Goal: Task Accomplishment & Management: Use online tool/utility

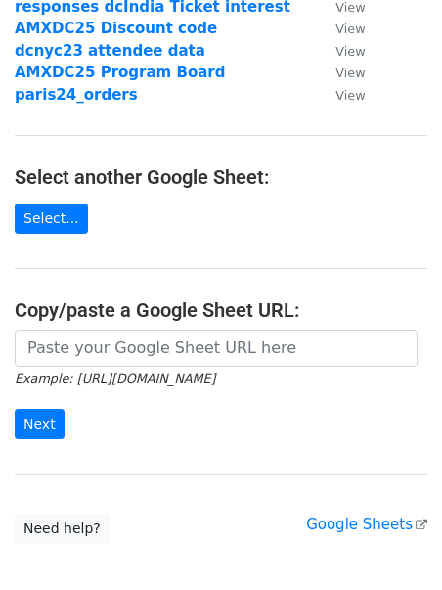
scroll to position [211, 0]
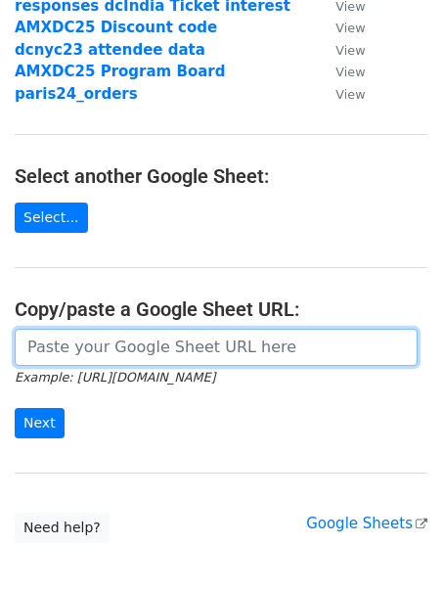
click at [118, 352] on input "url" at bounding box center [216, 347] width 403 height 37
paste input "https://docs.google.com/spreadsheets/d/1Tn_3OisiVxjmv4334bEMi580fceIQzNtxnbRsxI…"
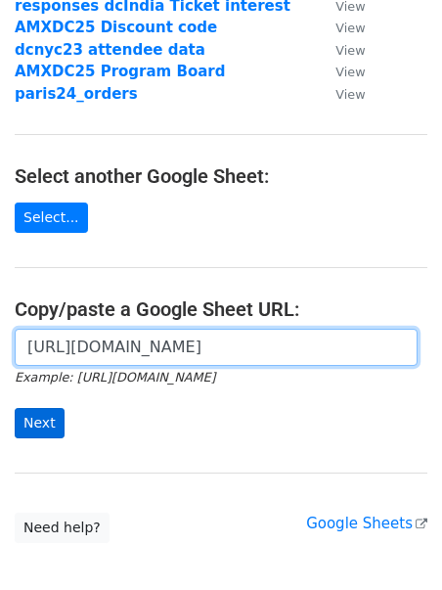
type input "https://docs.google.com/spreadsheets/d/1Tn_3OisiVxjmv4334bEMi580fceIQzNtxnbRsxI…"
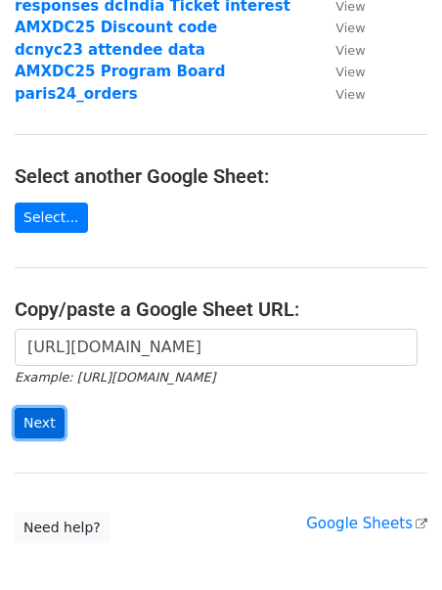
click at [36, 418] on input "Next" at bounding box center [40, 423] width 50 height 30
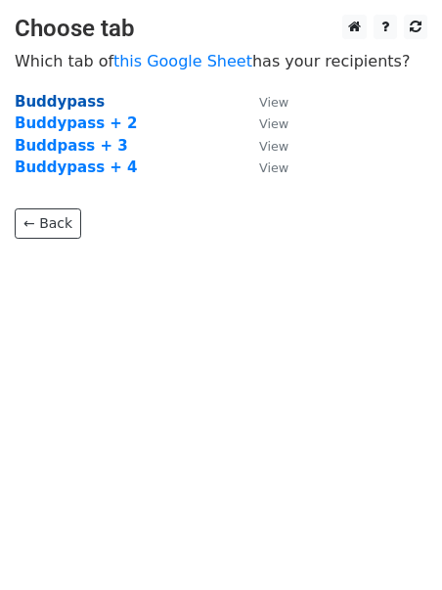
click at [67, 101] on strong "Buddypass" at bounding box center [60, 102] width 90 height 18
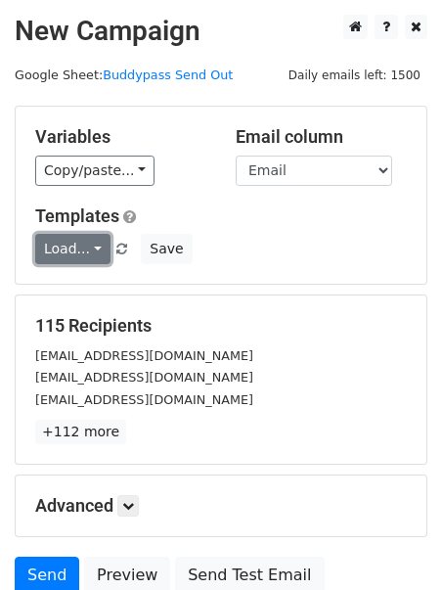
click at [83, 243] on link "Load..." at bounding box center [72, 249] width 75 height 30
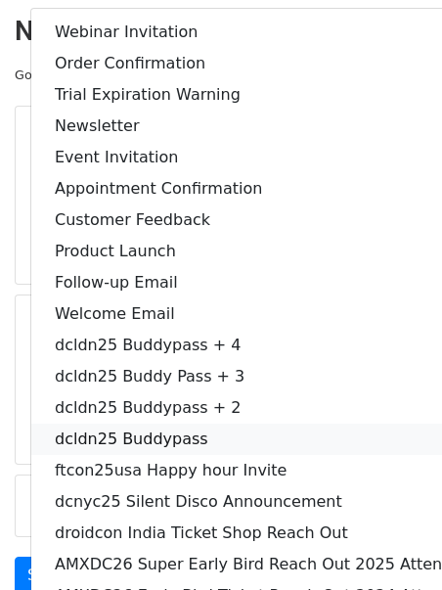
click at [160, 435] on link "dcldn25 Buddypass" at bounding box center [267, 439] width 473 height 31
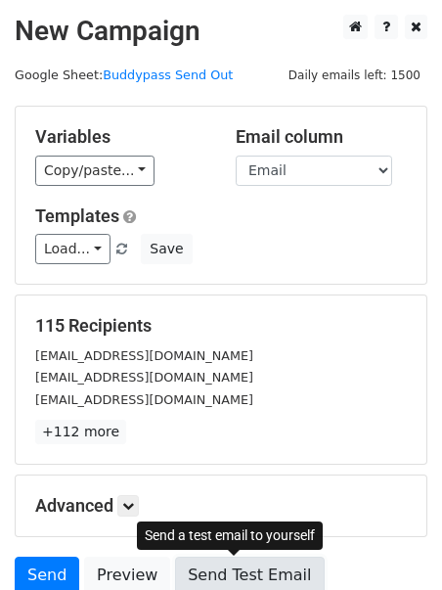
click at [234, 571] on link "Send Test Email" at bounding box center [249, 575] width 149 height 37
click at [231, 567] on link "Send Test Email" at bounding box center [249, 575] width 149 height 37
click at [259, 573] on link "Send Test Email" at bounding box center [249, 575] width 149 height 37
click at [232, 563] on link "Send Test Email" at bounding box center [249, 575] width 149 height 37
click at [232, 573] on link "Send Test Email" at bounding box center [249, 575] width 149 height 37
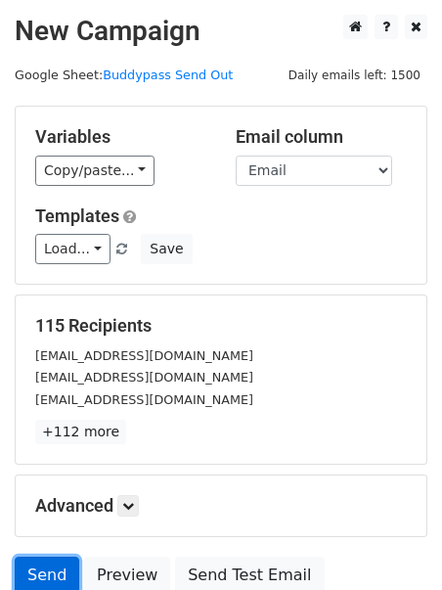
click at [52, 571] on link "Send" at bounding box center [47, 575] width 65 height 37
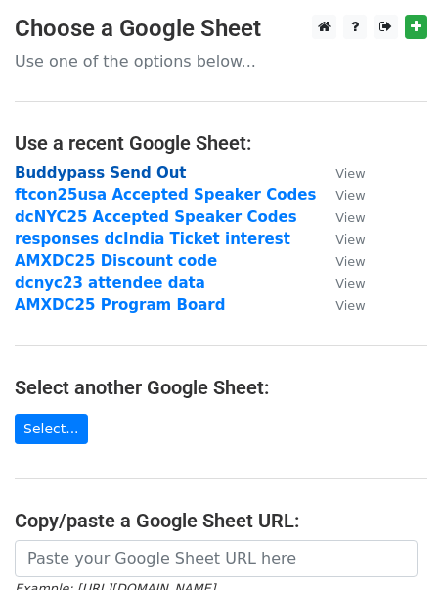
click at [95, 173] on strong "Buddypass Send Out" at bounding box center [101, 173] width 172 height 18
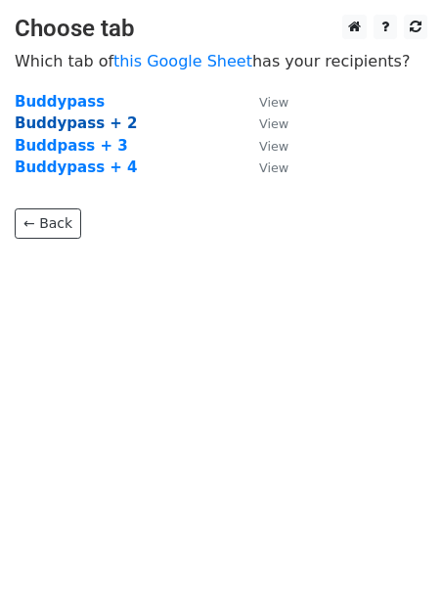
click at [76, 124] on strong "Buddypass + 2" at bounding box center [76, 123] width 123 height 18
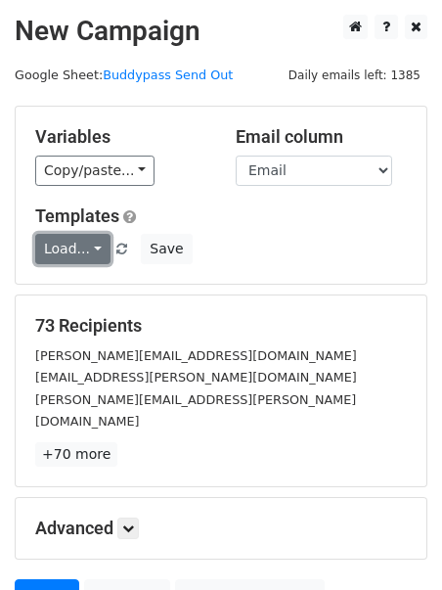
click at [68, 247] on link "Load..." at bounding box center [72, 249] width 75 height 30
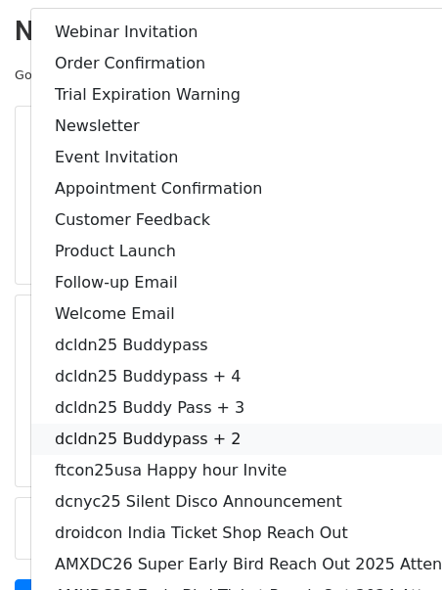
click at [207, 435] on link "dcldn25 Buddypass + 2" at bounding box center [267, 439] width 473 height 31
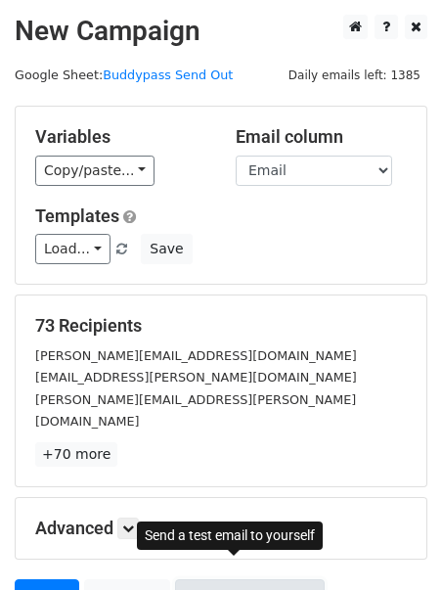
click at [221, 579] on link "Send Test Email" at bounding box center [249, 597] width 149 height 37
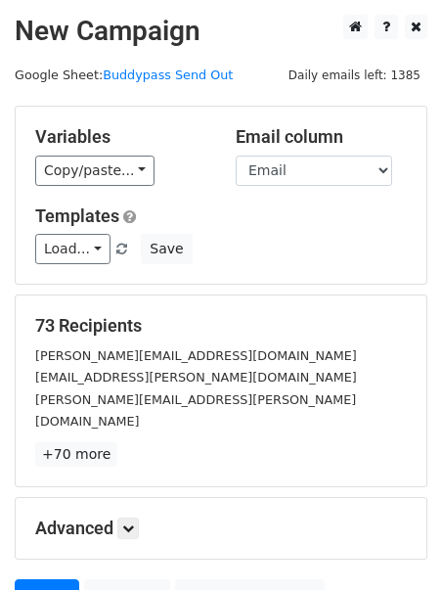
scroll to position [170, 0]
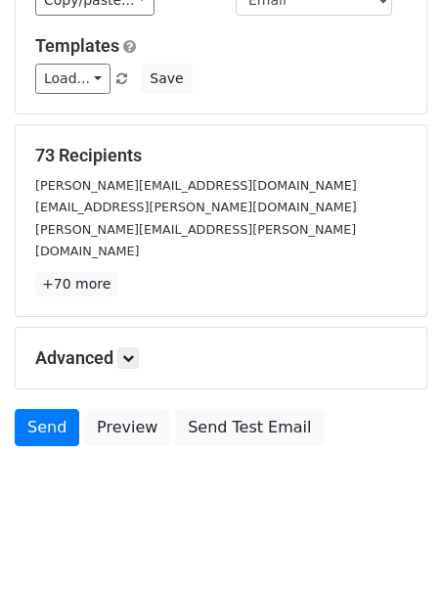
click at [220, 183] on div "katerina.argyri@zooplus.com" at bounding box center [221, 185] width 401 height 23
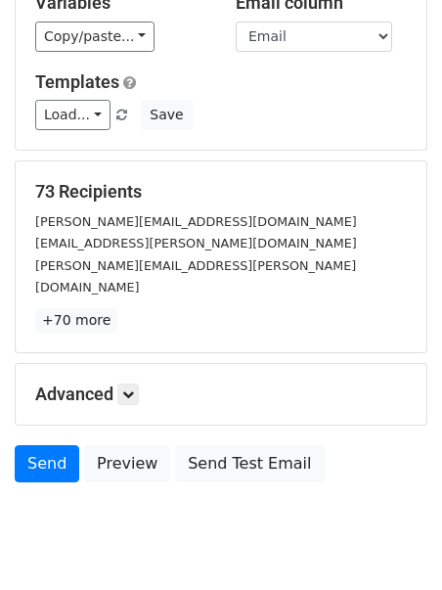
scroll to position [139, 0]
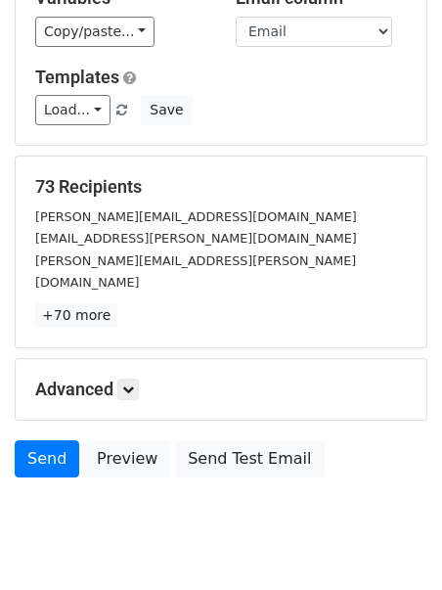
click at [219, 225] on div "katerina.argyri@zooplus.com" at bounding box center [221, 216] width 401 height 23
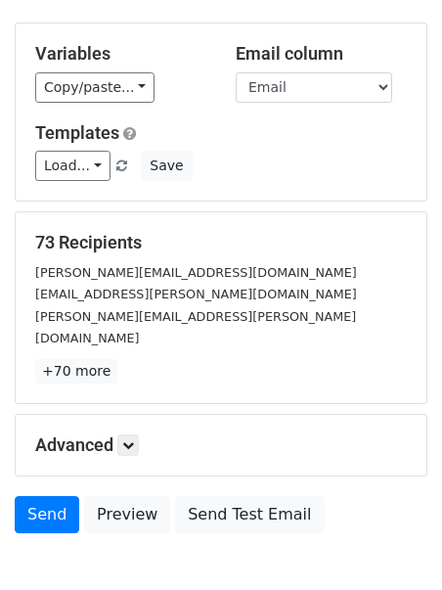
scroll to position [117, 0]
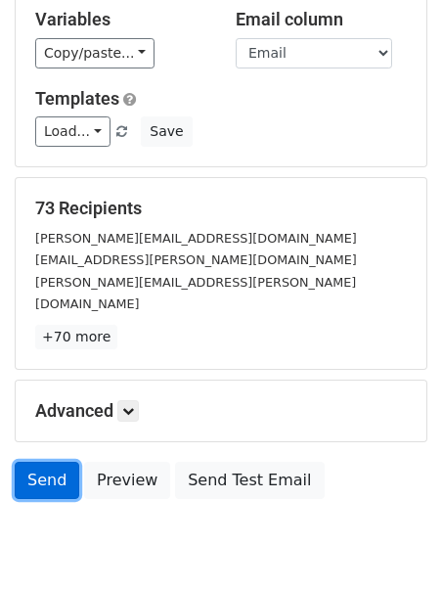
click at [48, 462] on link "Send" at bounding box center [47, 480] width 65 height 37
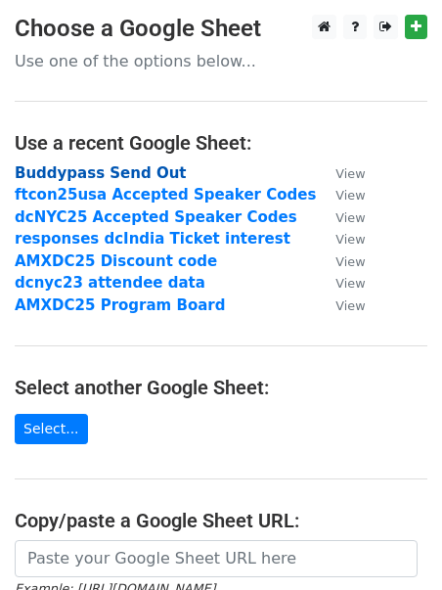
click at [131, 174] on strong "Buddypass Send Out" at bounding box center [101, 173] width 172 height 18
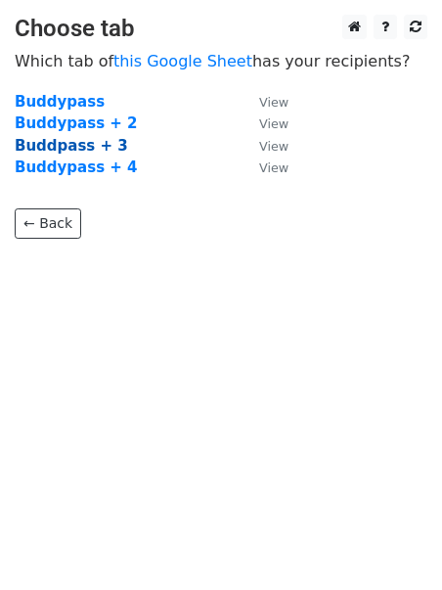
click at [101, 147] on strong "Buddpass + 3" at bounding box center [72, 146] width 114 height 18
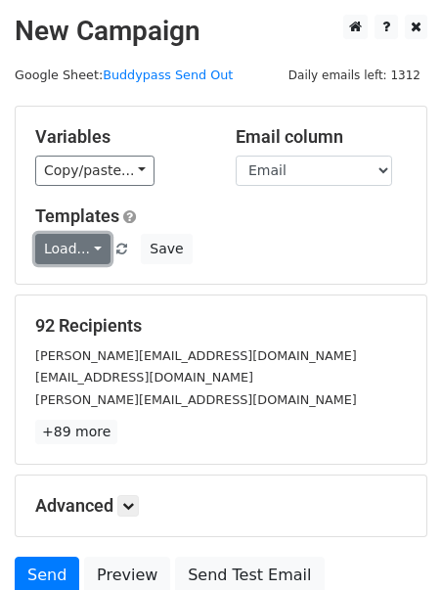
click at [75, 253] on link "Load..." at bounding box center [72, 249] width 75 height 30
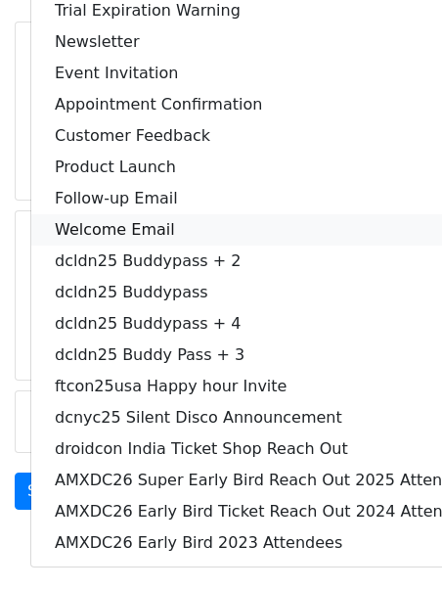
scroll to position [90, 0]
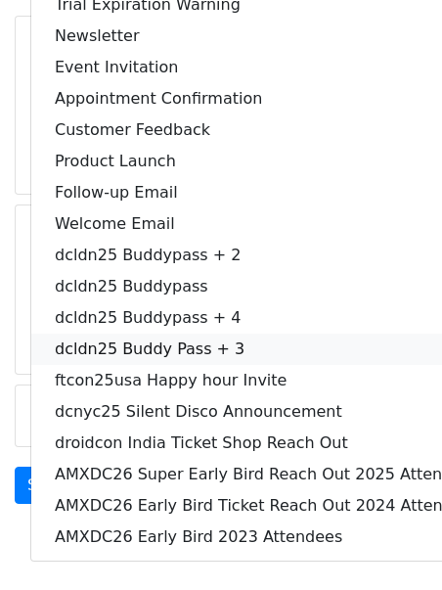
click at [209, 341] on link "dcldn25 Buddy Pass + 3" at bounding box center [267, 349] width 473 height 31
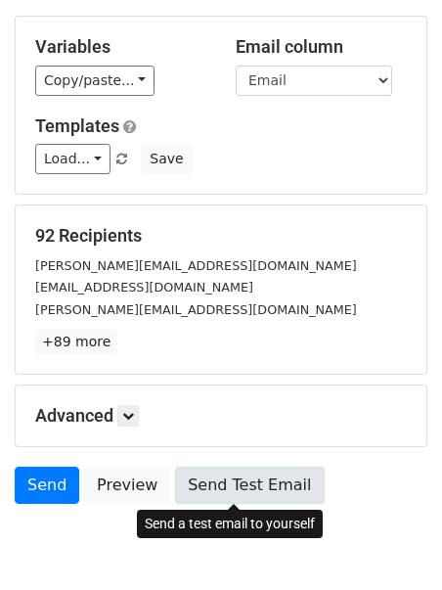
click at [245, 489] on link "Send Test Email" at bounding box center [249, 485] width 149 height 37
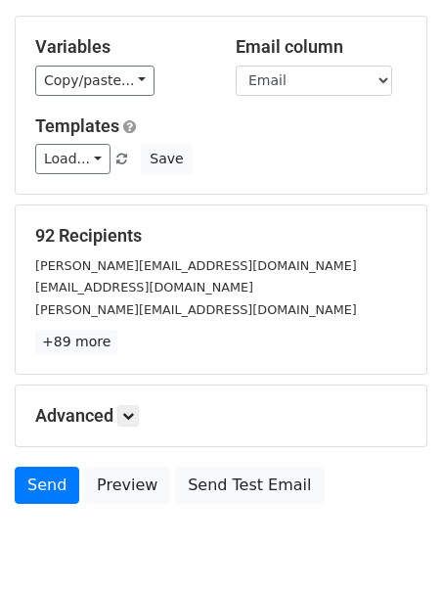
click at [181, 297] on div "buri@ubique.ch" at bounding box center [221, 287] width 401 height 23
click at [44, 486] on link "Send" at bounding box center [47, 485] width 65 height 37
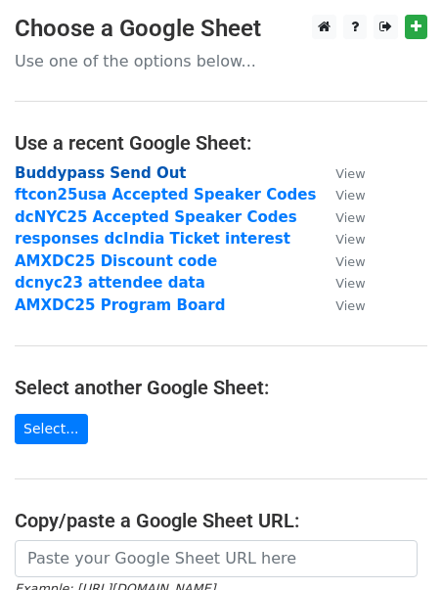
click at [80, 173] on strong "Buddypass Send Out" at bounding box center [101, 173] width 172 height 18
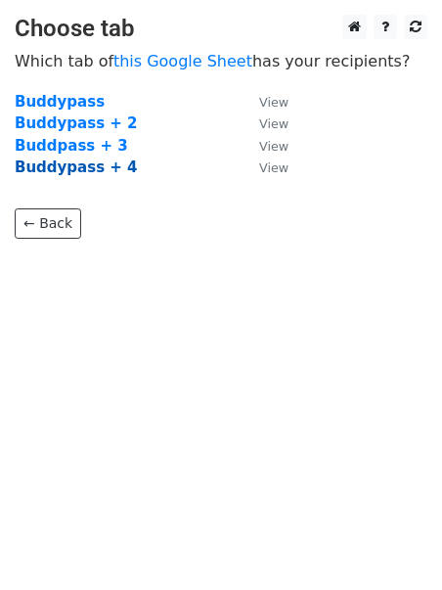
click at [87, 170] on strong "Buddypass + 4" at bounding box center [76, 168] width 123 height 18
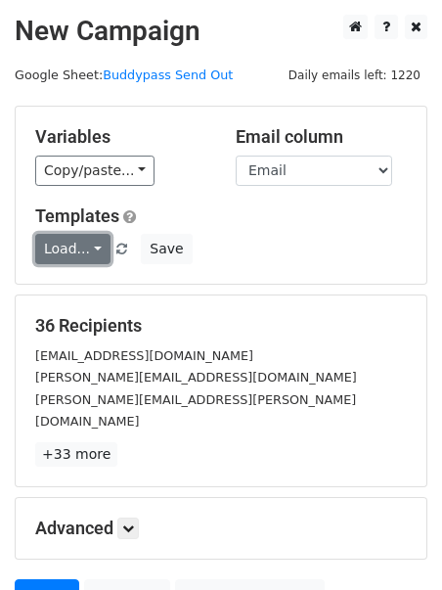
click at [85, 252] on link "Load..." at bounding box center [72, 249] width 75 height 30
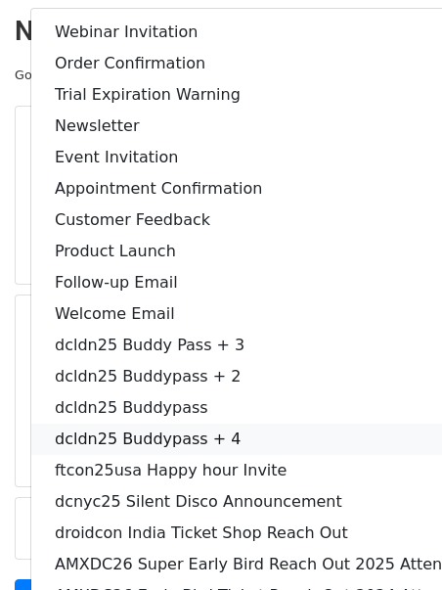
click at [178, 437] on link "dcldn25 Buddypass + 4" at bounding box center [267, 439] width 473 height 31
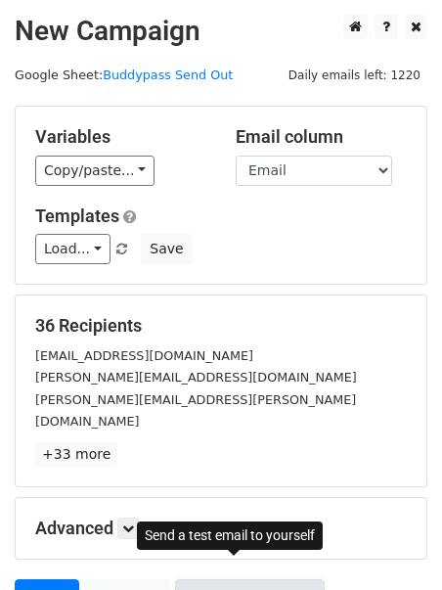
click at [195, 579] on link "Send Test Email" at bounding box center [249, 597] width 149 height 37
click at [240, 579] on link "Send Test Email" at bounding box center [249, 597] width 149 height 37
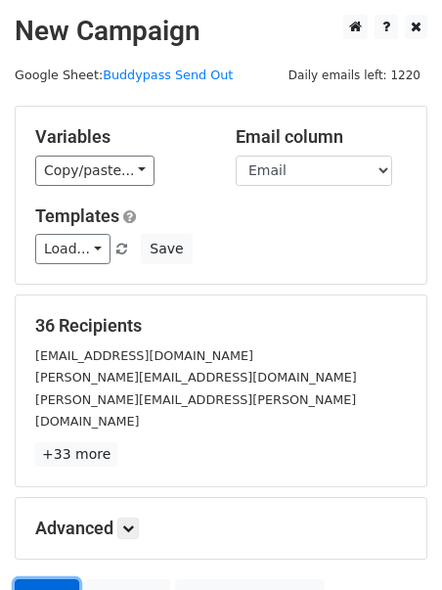
click at [46, 579] on link "Send" at bounding box center [47, 597] width 65 height 37
